Goal: Check status: Check status

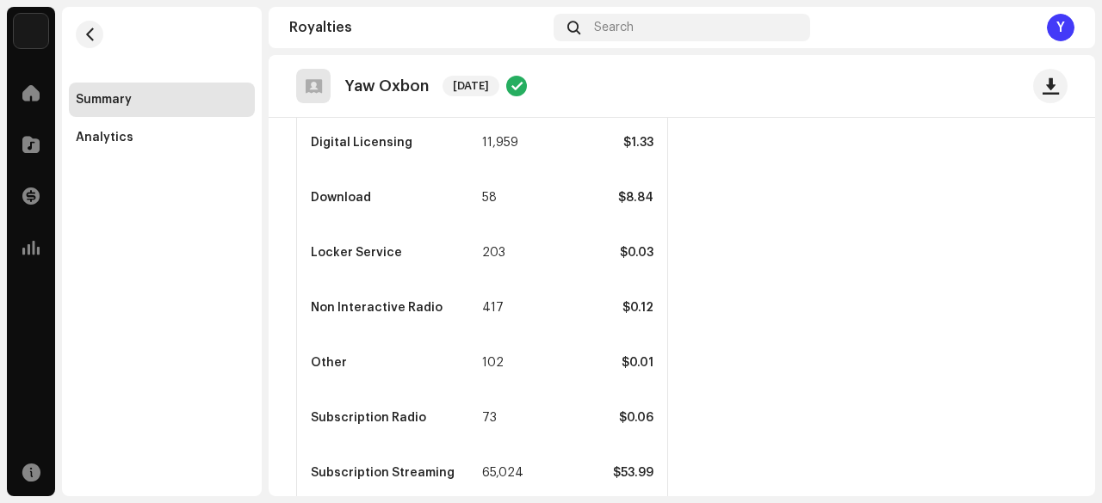
scroll to position [935, 0]
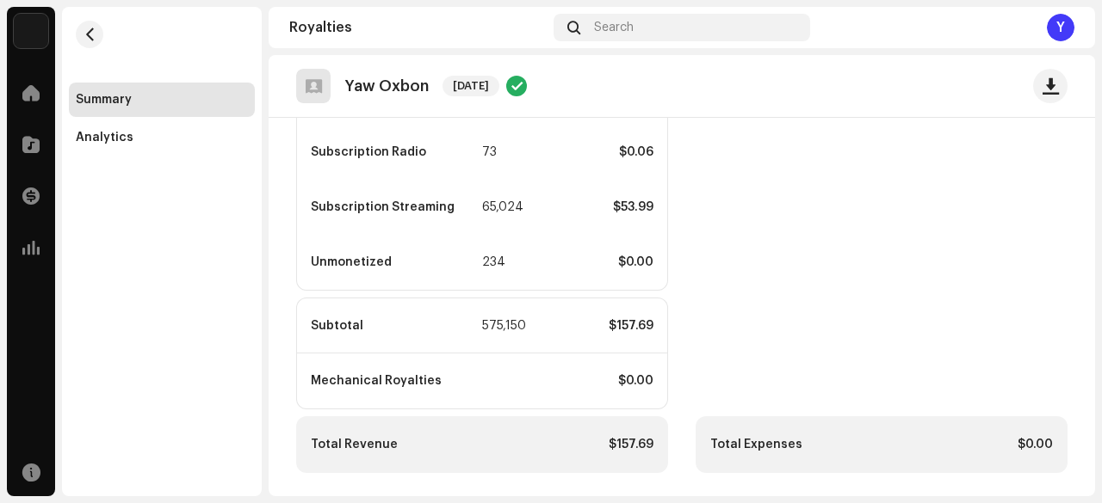
click at [885, 361] on div "Taxes $0.00 Adjustments $0.00 Total Expenses $0.00" at bounding box center [881, 78] width 372 height 790
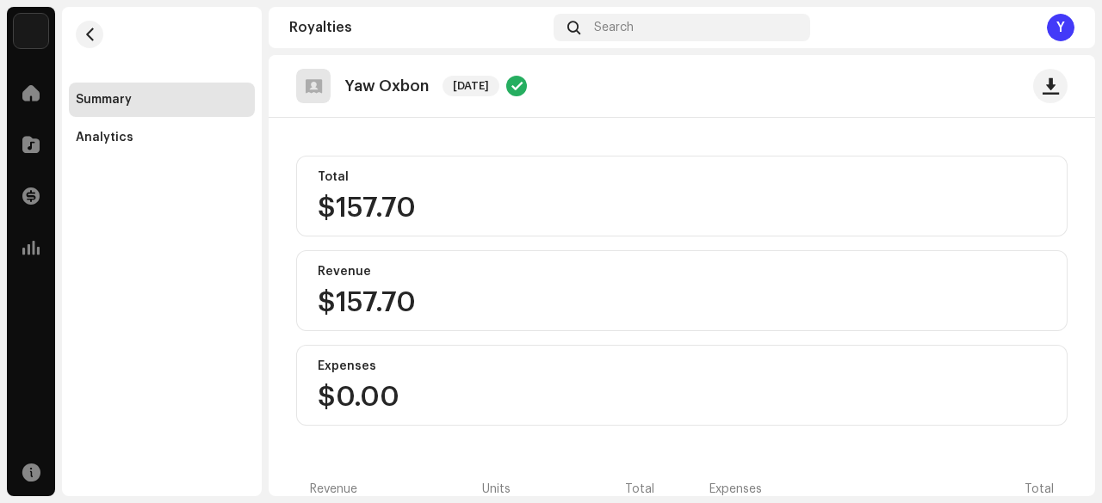
scroll to position [0, 0]
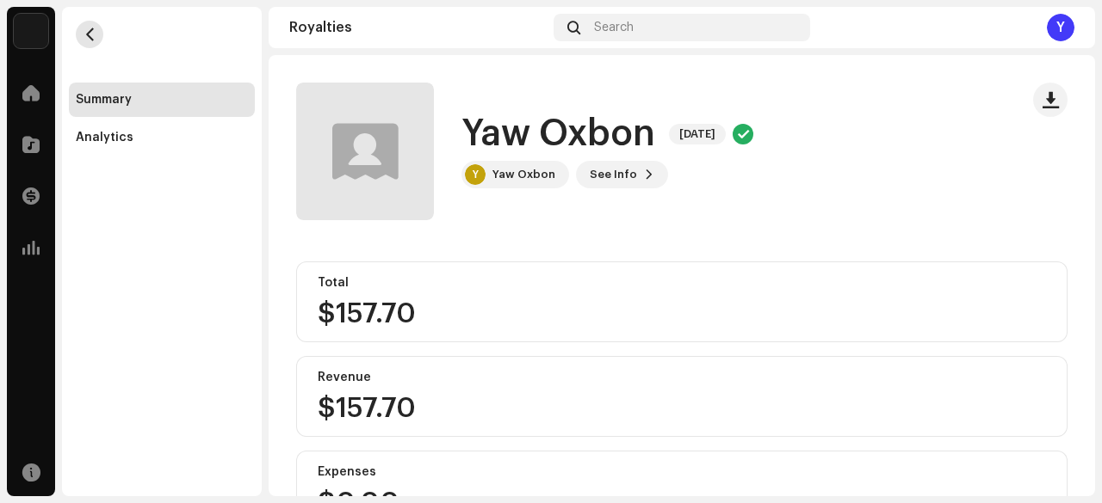
click at [84, 28] on span "button" at bounding box center [89, 35] width 13 height 14
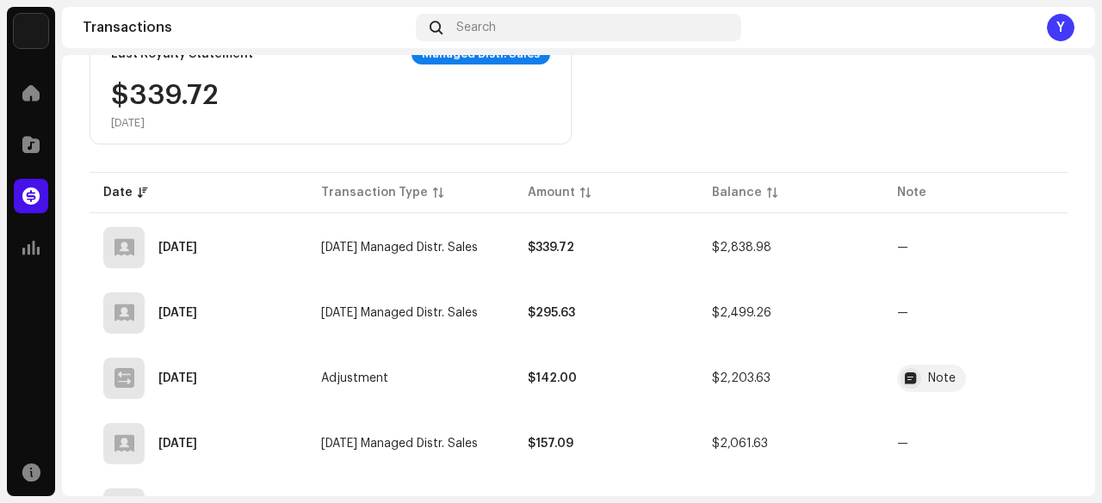
scroll to position [318, 0]
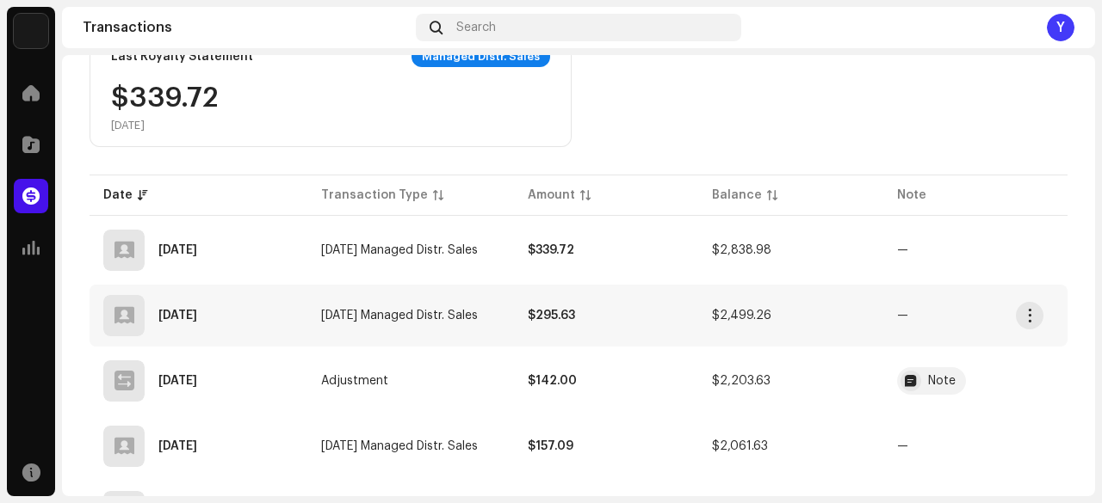
click at [645, 285] on td "$295.63" at bounding box center [606, 316] width 184 height 62
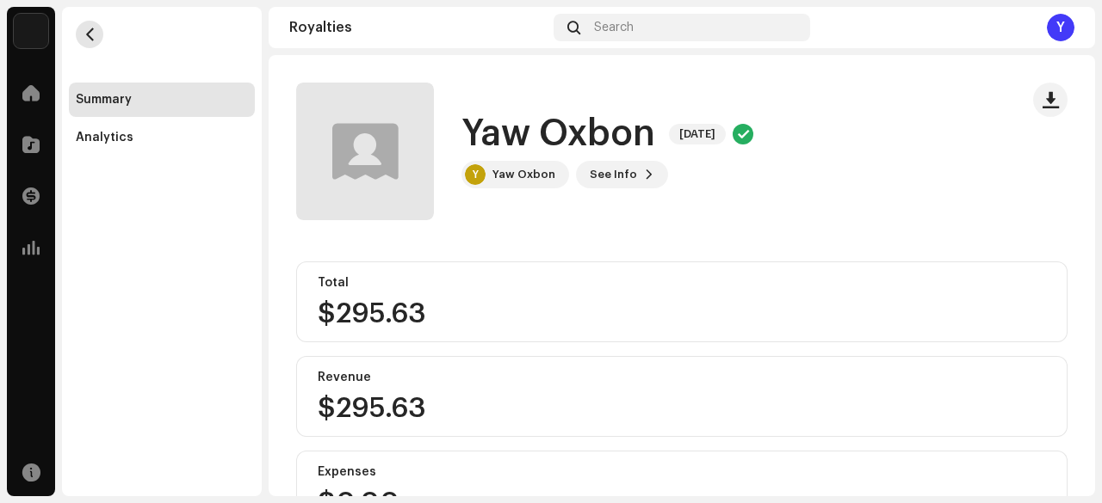
click at [89, 28] on span "button" at bounding box center [89, 35] width 13 height 14
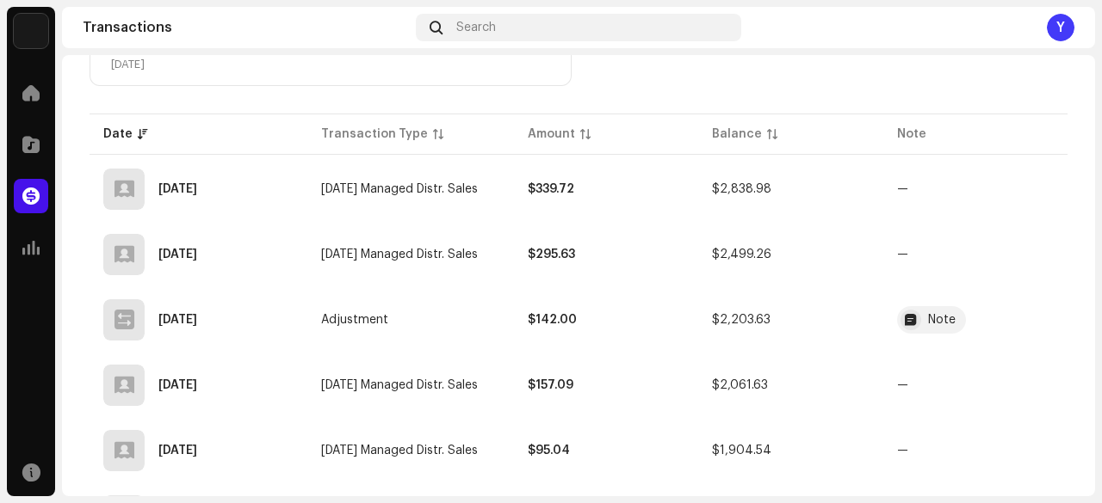
scroll to position [376, 0]
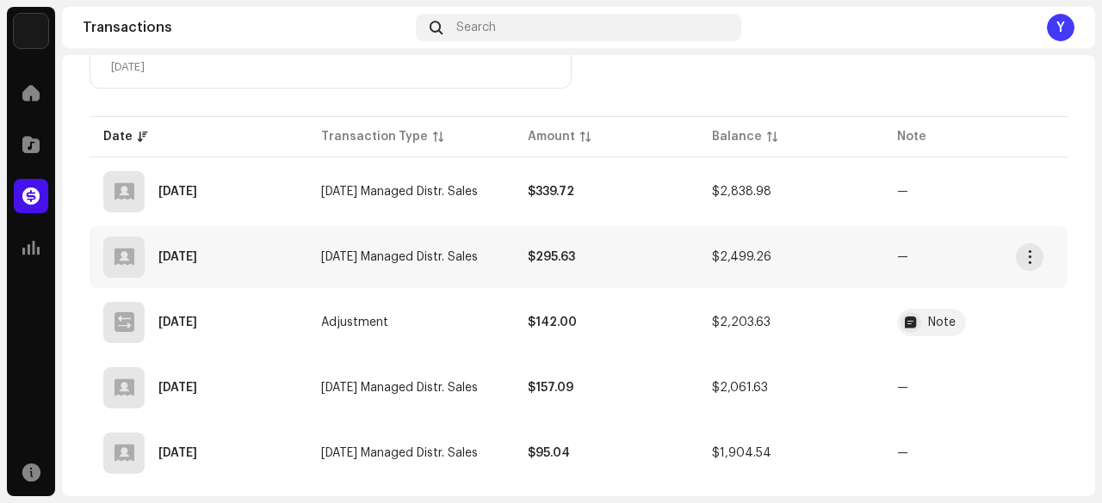
click at [645, 283] on td "$295.63" at bounding box center [606, 257] width 184 height 62
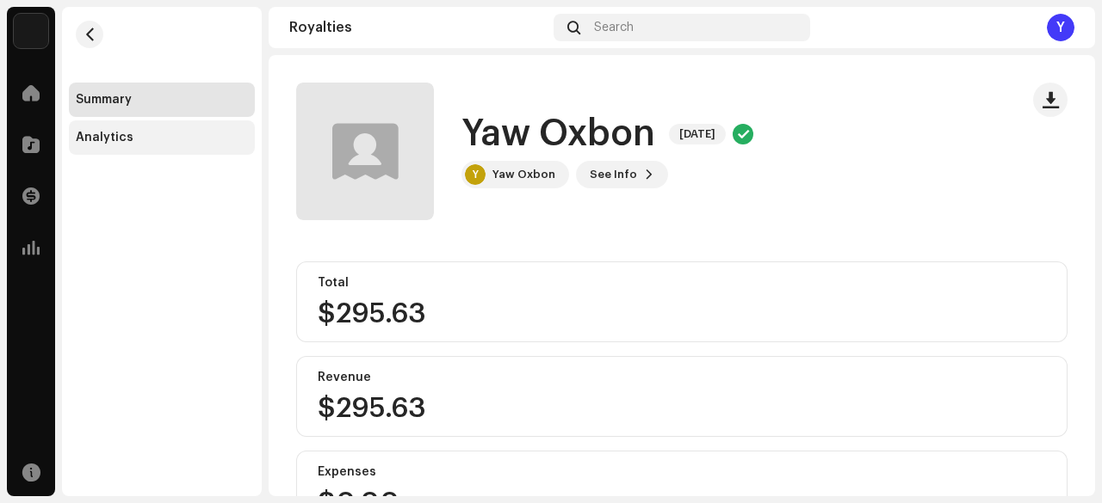
click at [128, 139] on div "Analytics" at bounding box center [105, 138] width 58 height 14
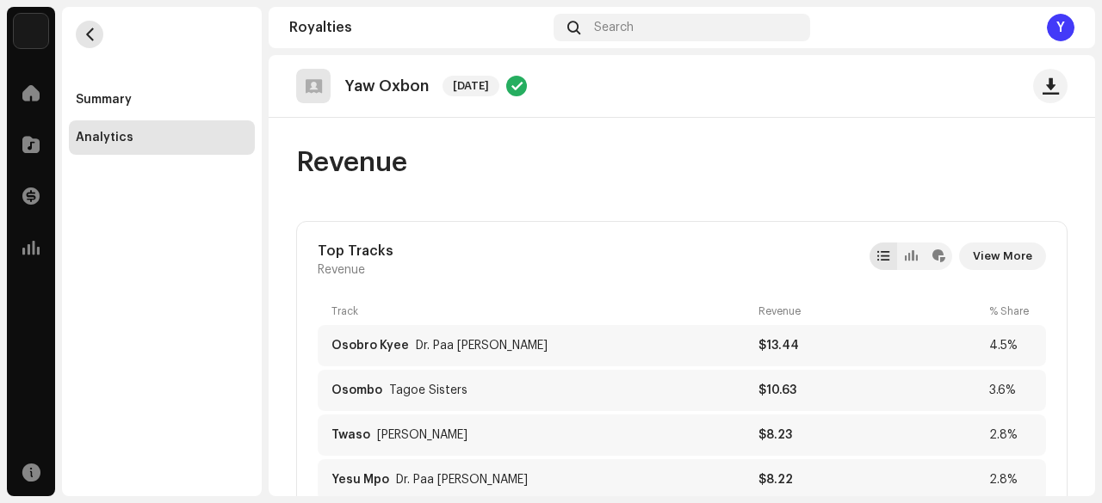
click at [89, 40] on span "button" at bounding box center [89, 35] width 13 height 14
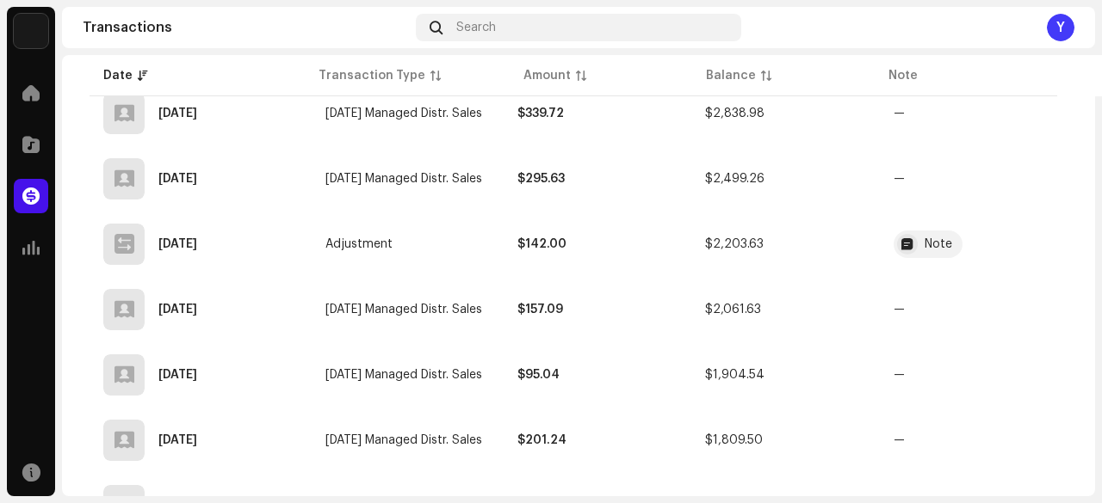
scroll to position [452, 0]
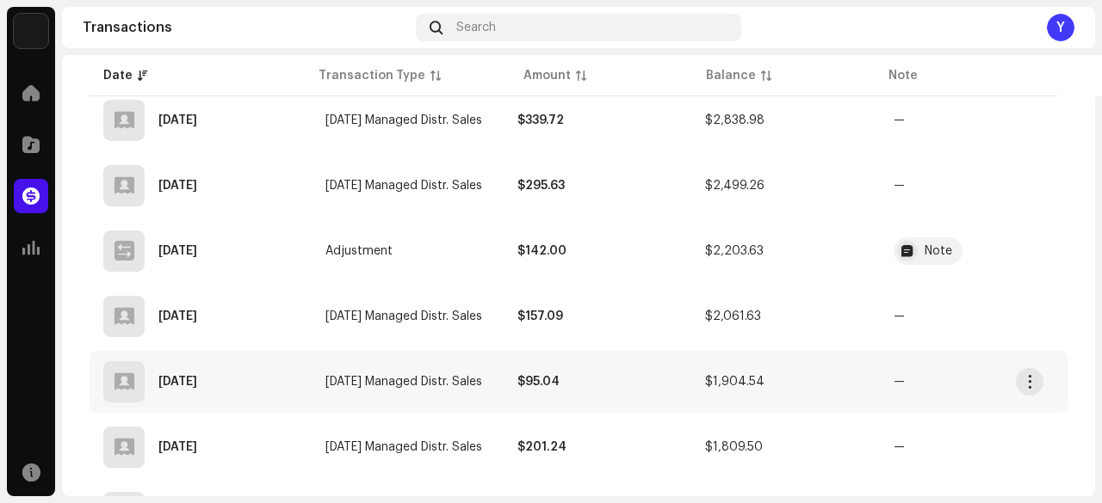
click at [726, 352] on td "$1,904.54" at bounding box center [785, 382] width 188 height 62
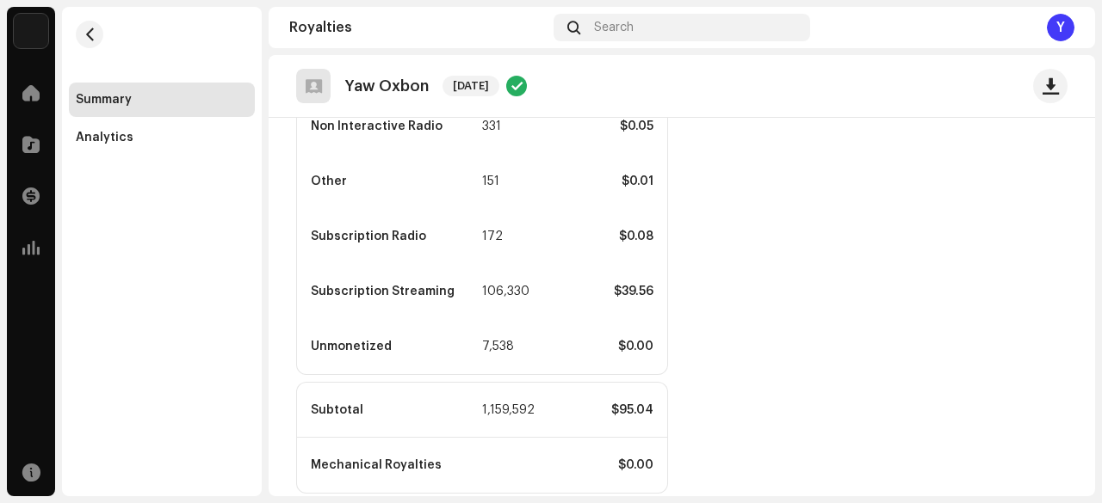
scroll to position [935, 0]
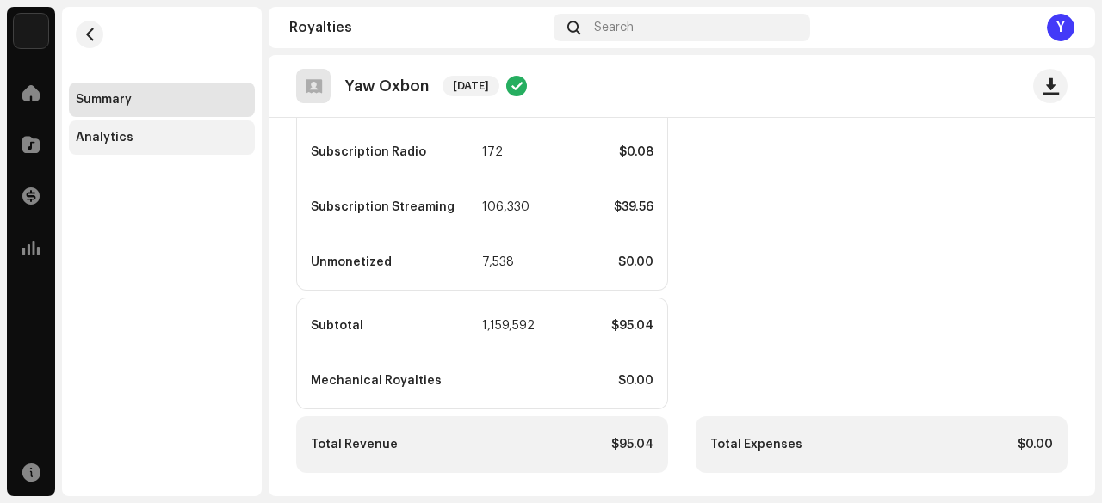
click at [114, 139] on div "Analytics" at bounding box center [105, 138] width 58 height 14
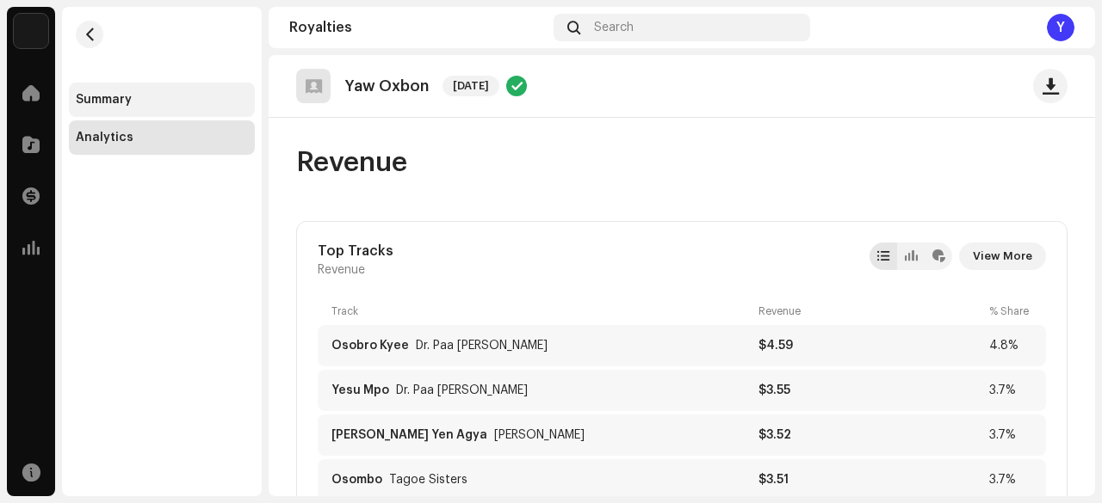
click at [127, 102] on div "Summary" at bounding box center [104, 100] width 56 height 14
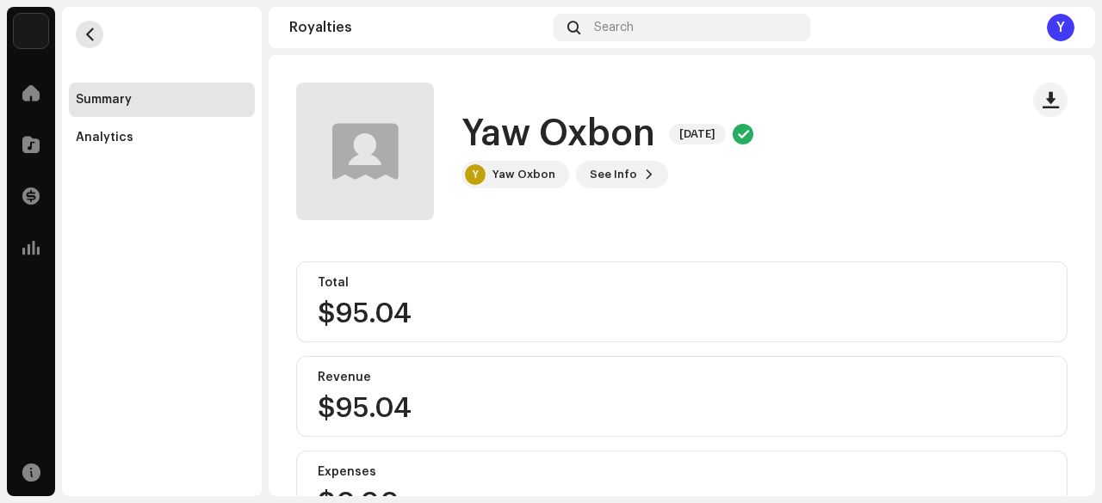
click at [95, 34] on span "button" at bounding box center [89, 35] width 13 height 14
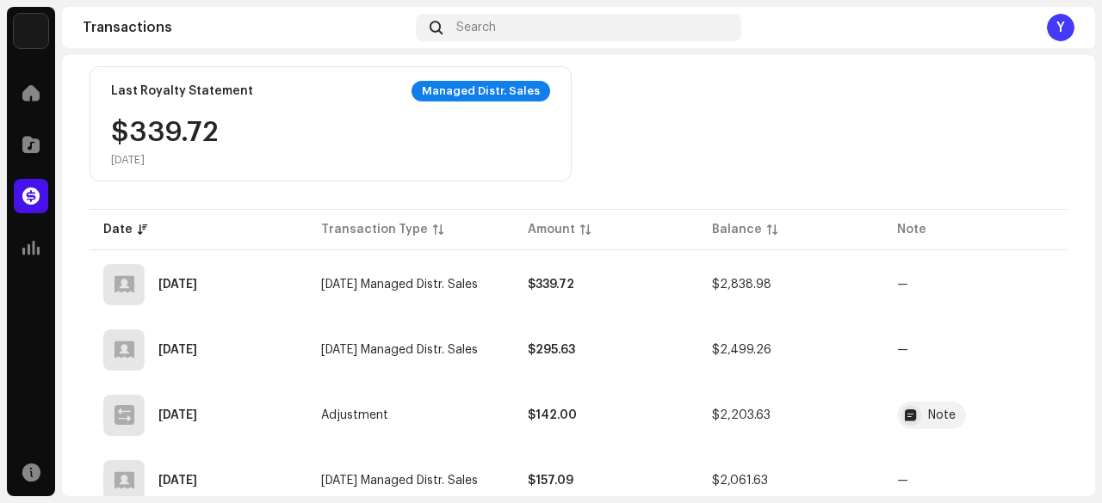
scroll to position [284, 0]
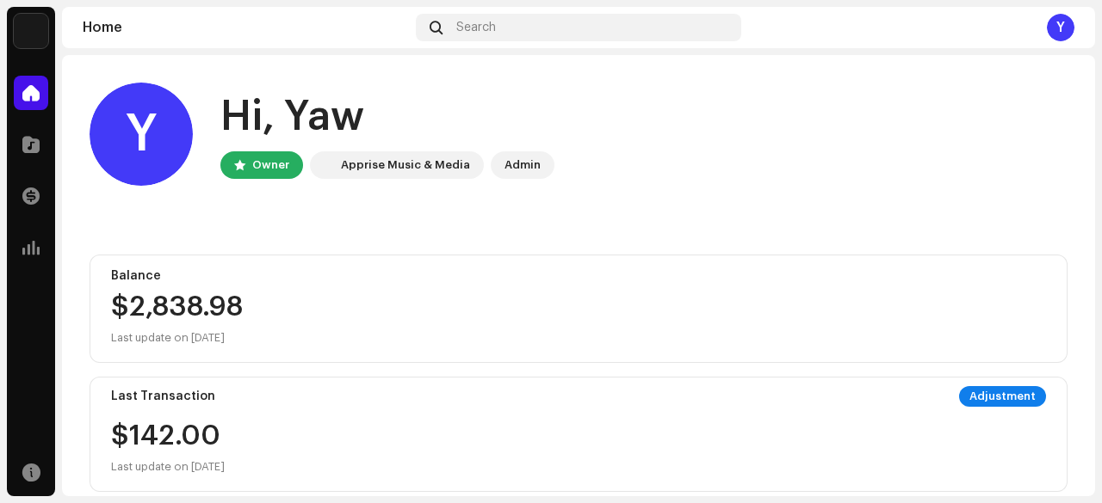
click at [1062, 27] on div "Y" at bounding box center [1060, 28] width 28 height 28
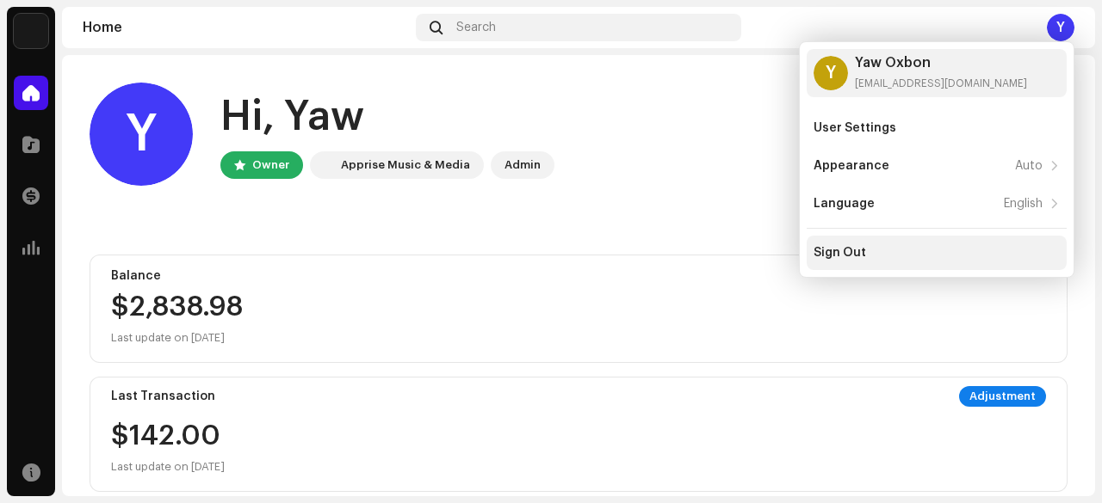
click at [839, 247] on div "Sign Out" at bounding box center [839, 253] width 52 height 14
